Goal: Task Accomplishment & Management: Manage account settings

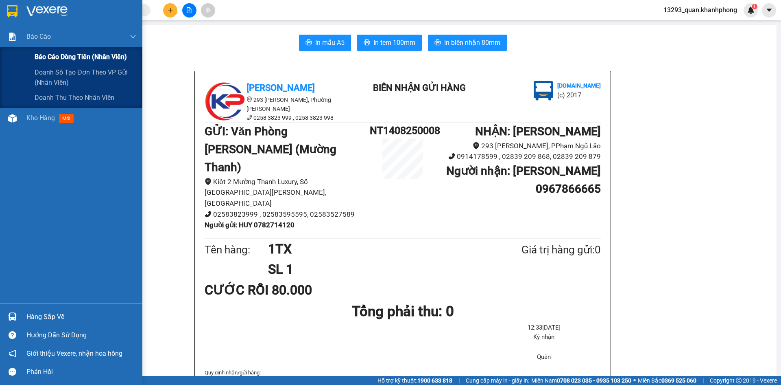
click at [58, 58] on span "Báo cáo dòng tiền (nhân viên)" at bounding box center [81, 57] width 92 height 10
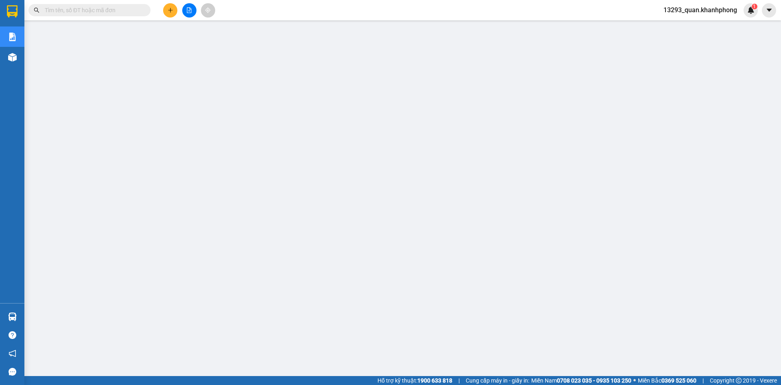
click at [693, 7] on span "13293_quan.khanhphong" at bounding box center [700, 10] width 87 height 10
click at [686, 26] on span "Đăng xuất" at bounding box center [704, 25] width 70 height 9
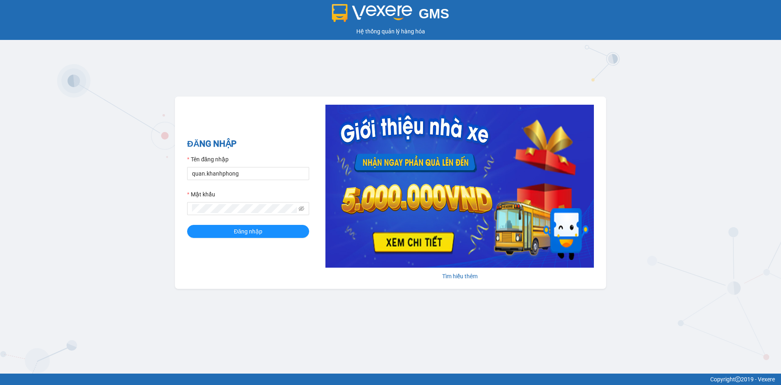
drag, startPoint x: 250, startPoint y: 152, endPoint x: 249, endPoint y: 161, distance: 9.0
click at [249, 157] on div "ĐĂNG NHẬP Tên đăng nhập quan.khanhphong Mật khẩu Đăng nhập" at bounding box center [248, 192] width 122 height 111
click at [253, 171] on input "quan.khanhphong" at bounding box center [248, 173] width 122 height 13
type input "van01.khanhphong"
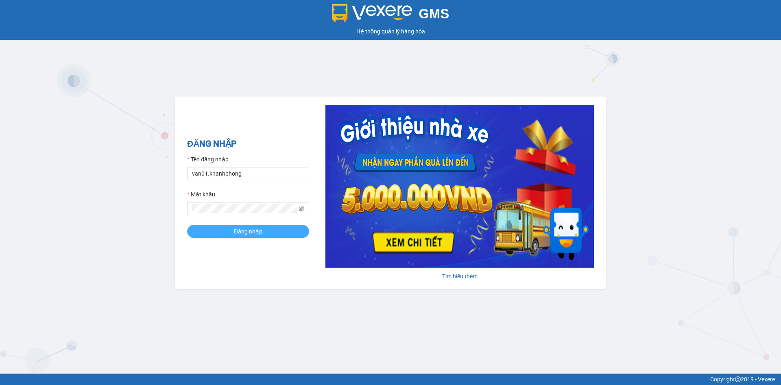
click at [234, 230] on span "Đăng nhập" at bounding box center [248, 231] width 28 height 9
